Goal: Check status: Check status

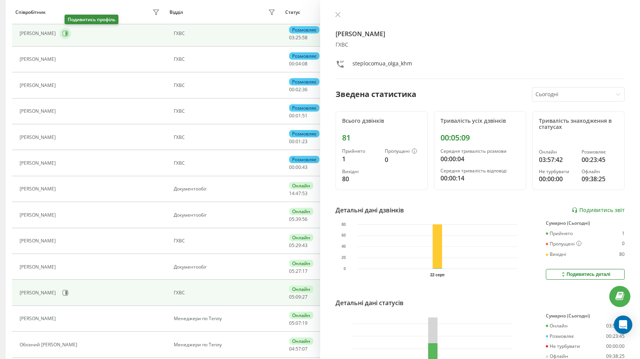
click at [68, 35] on icon at bounding box center [66, 34] width 6 height 6
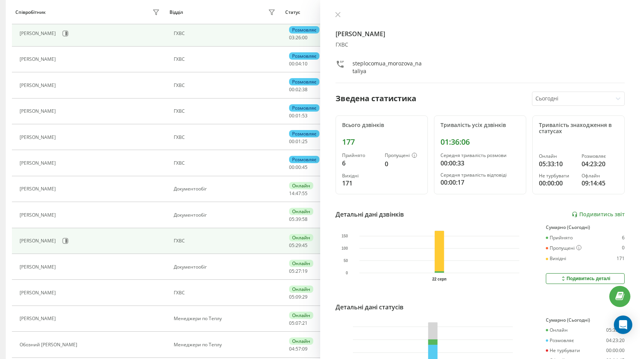
scroll to position [166, 0]
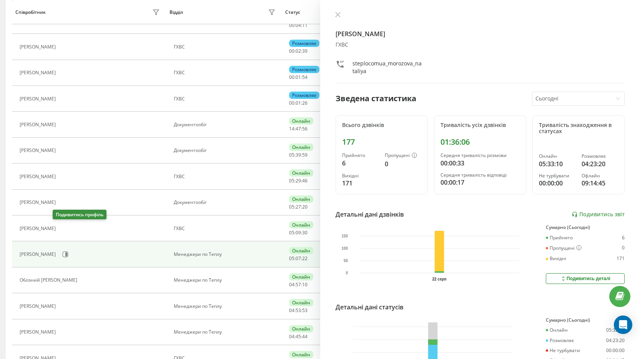
click at [58, 252] on div "[PERSON_NAME]" at bounding box center [39, 253] width 38 height 5
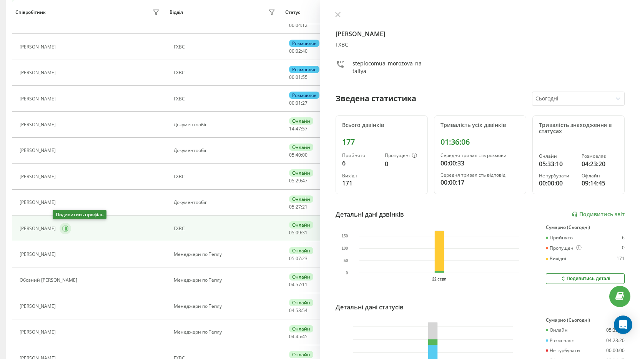
click at [62, 226] on icon at bounding box center [65, 228] width 6 height 6
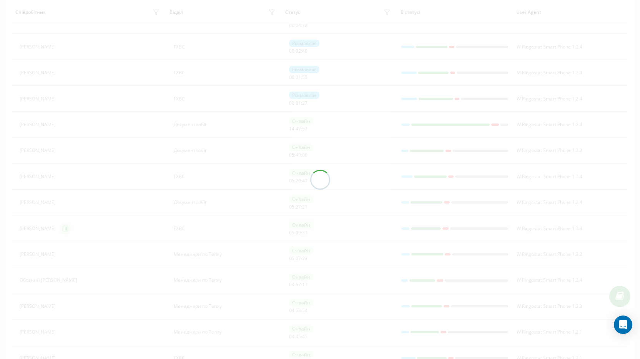
scroll to position [167, 0]
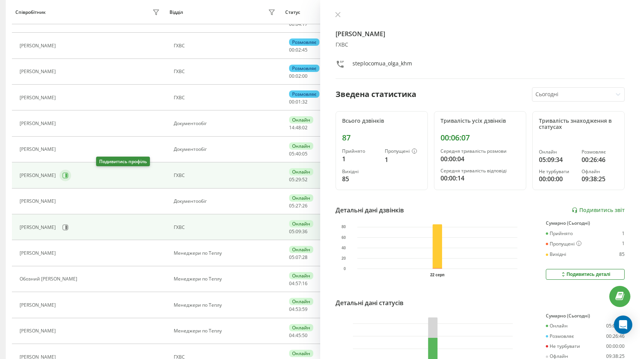
click at [68, 176] on icon at bounding box center [65, 175] width 6 height 6
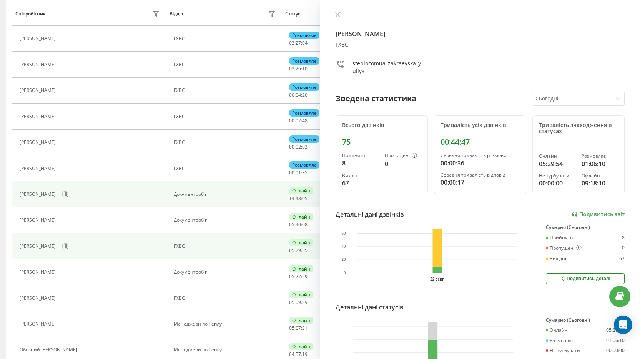
scroll to position [90, 0]
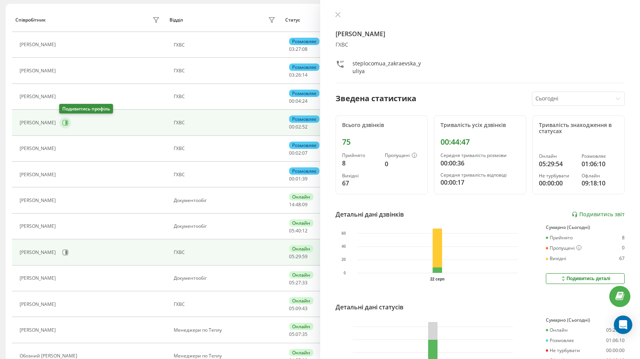
click at [63, 125] on icon at bounding box center [66, 123] width 6 height 6
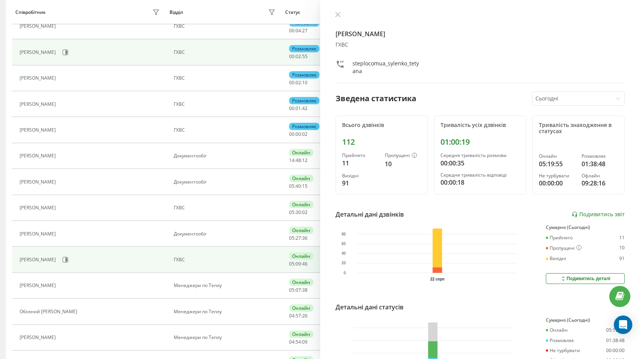
scroll to position [167, 0]
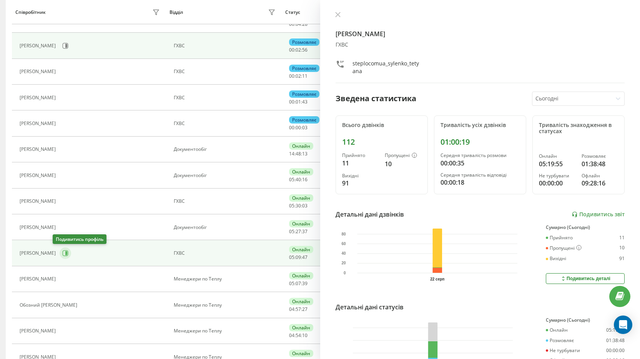
click at [62, 252] on icon at bounding box center [65, 253] width 6 height 6
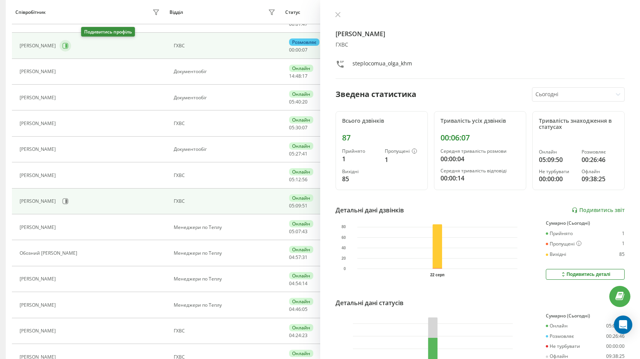
click at [68, 43] on icon at bounding box center [65, 46] width 6 height 6
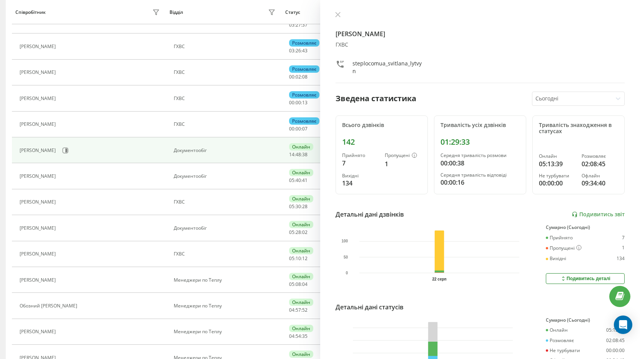
scroll to position [38, 0]
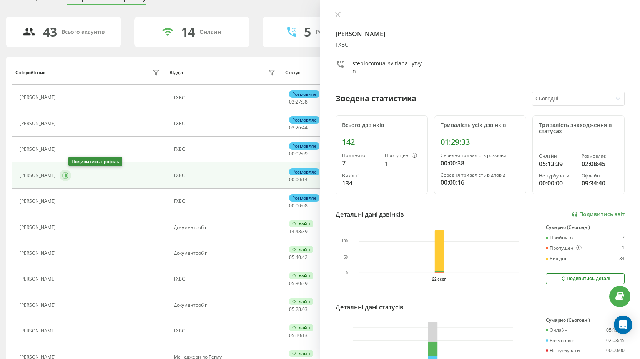
click at [69, 174] on button at bounding box center [66, 175] width 12 height 12
